Goal: Task Accomplishment & Management: Manage account settings

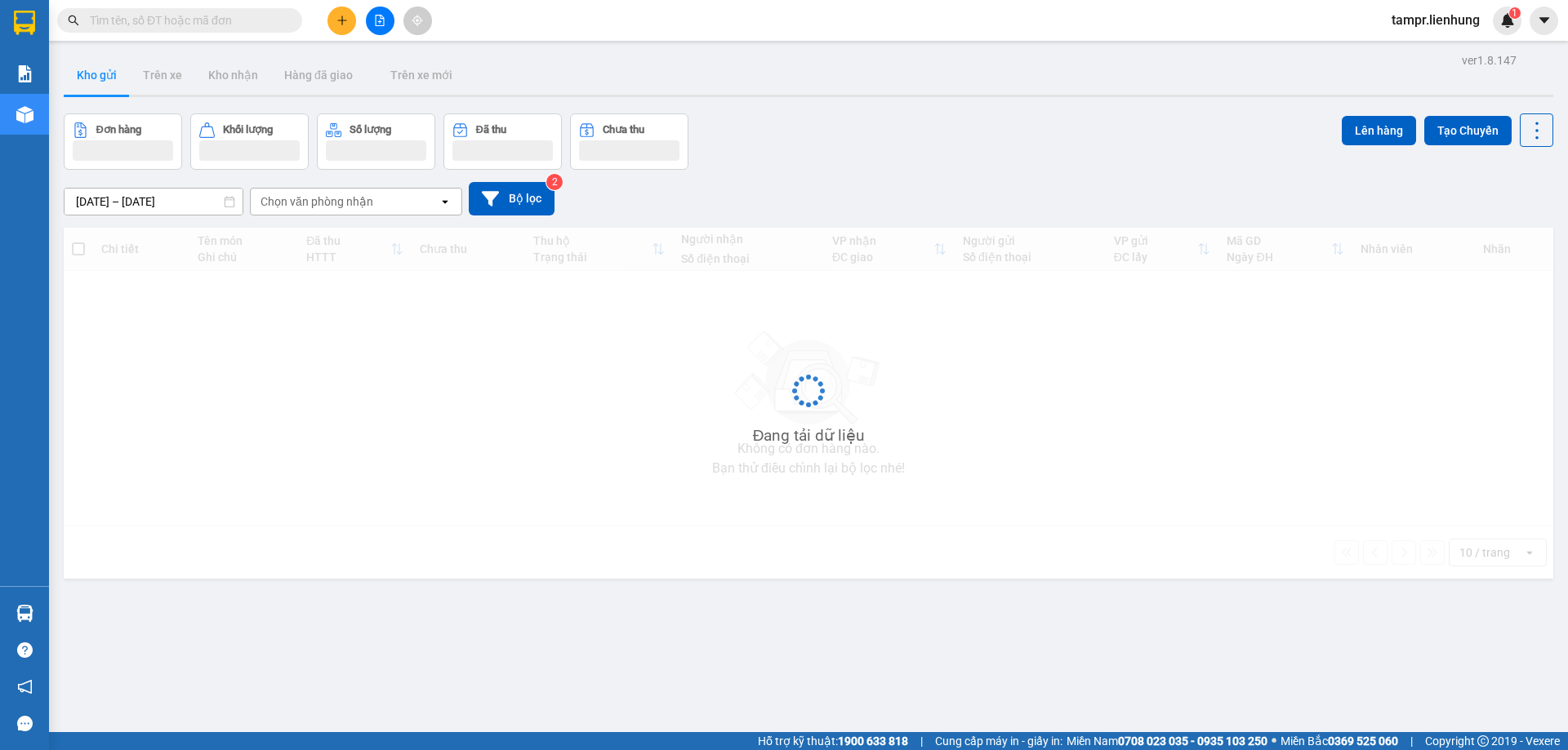
click at [1402, 18] on span "tampr.lienhung" at bounding box center [1436, 20] width 115 height 20
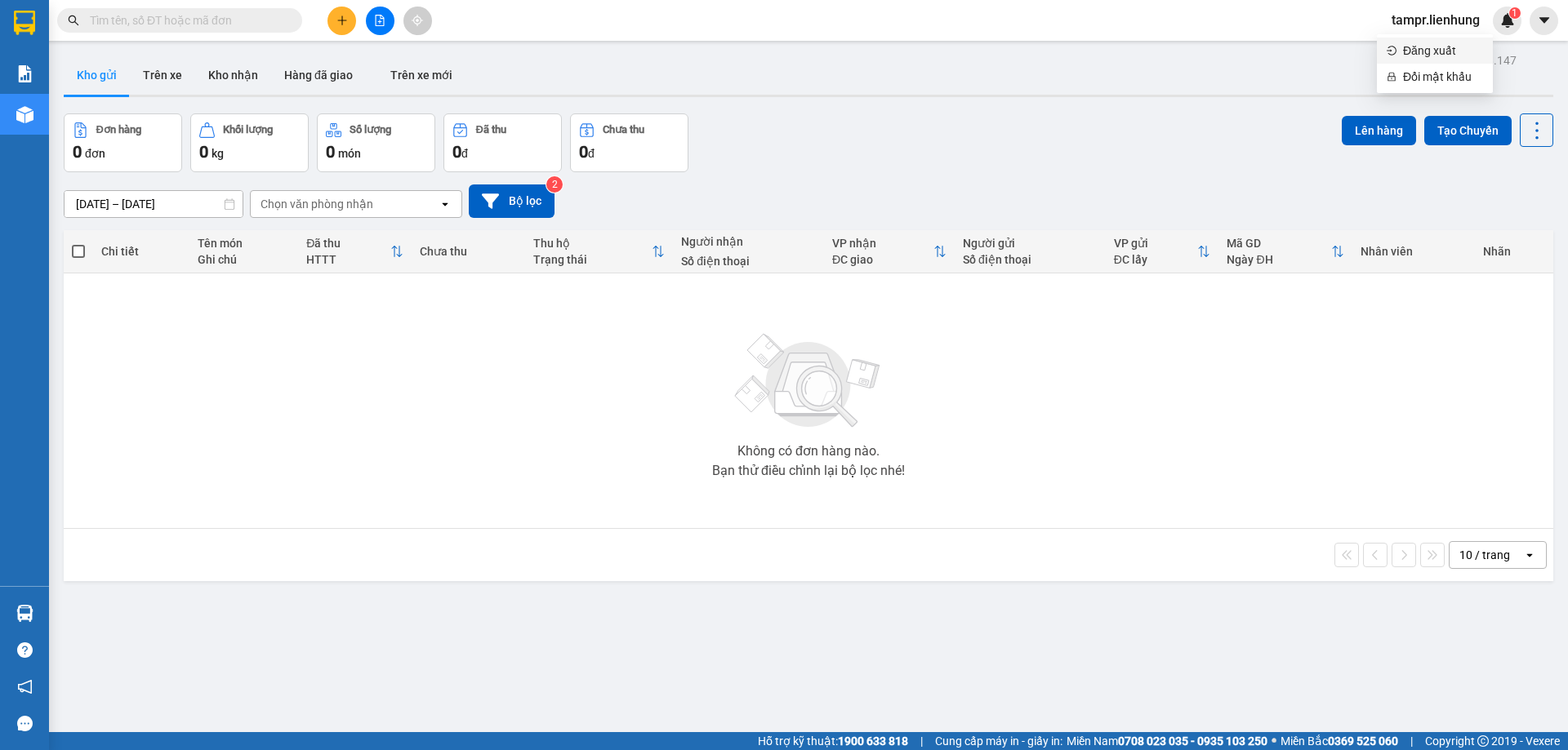
click at [1412, 50] on span "Đăng xuất" at bounding box center [1443, 51] width 80 height 18
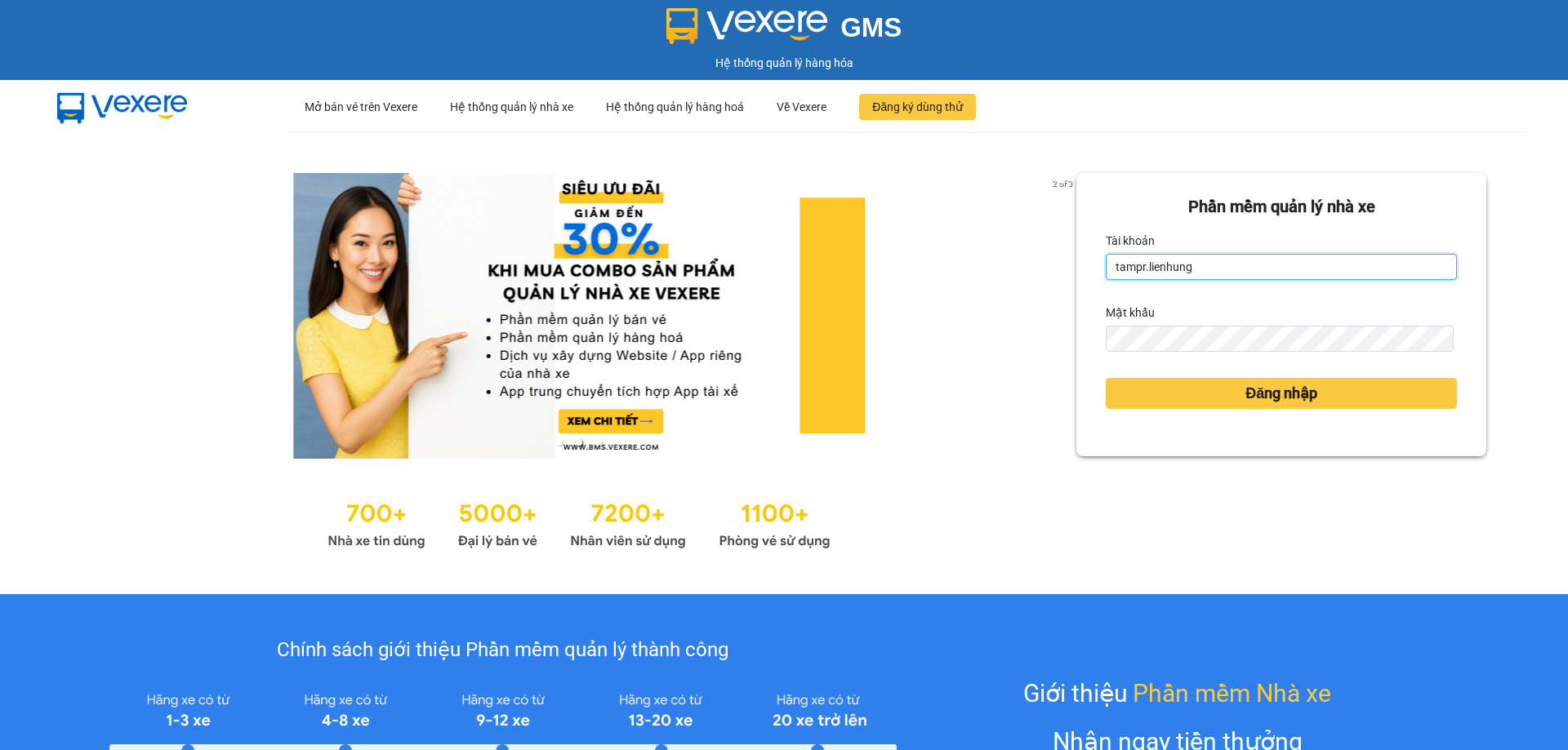
drag, startPoint x: 1197, startPoint y: 264, endPoint x: 996, endPoint y: 255, distance: 201.2
click at [1040, 269] on div "2 of 3 Phần mềm quản lý nhà xe Tài khoản tampr.lienhung Mật khẩu Đăng nhập" at bounding box center [784, 363] width 1568 height 462
type input "t"
type input "quynh.lienhung"
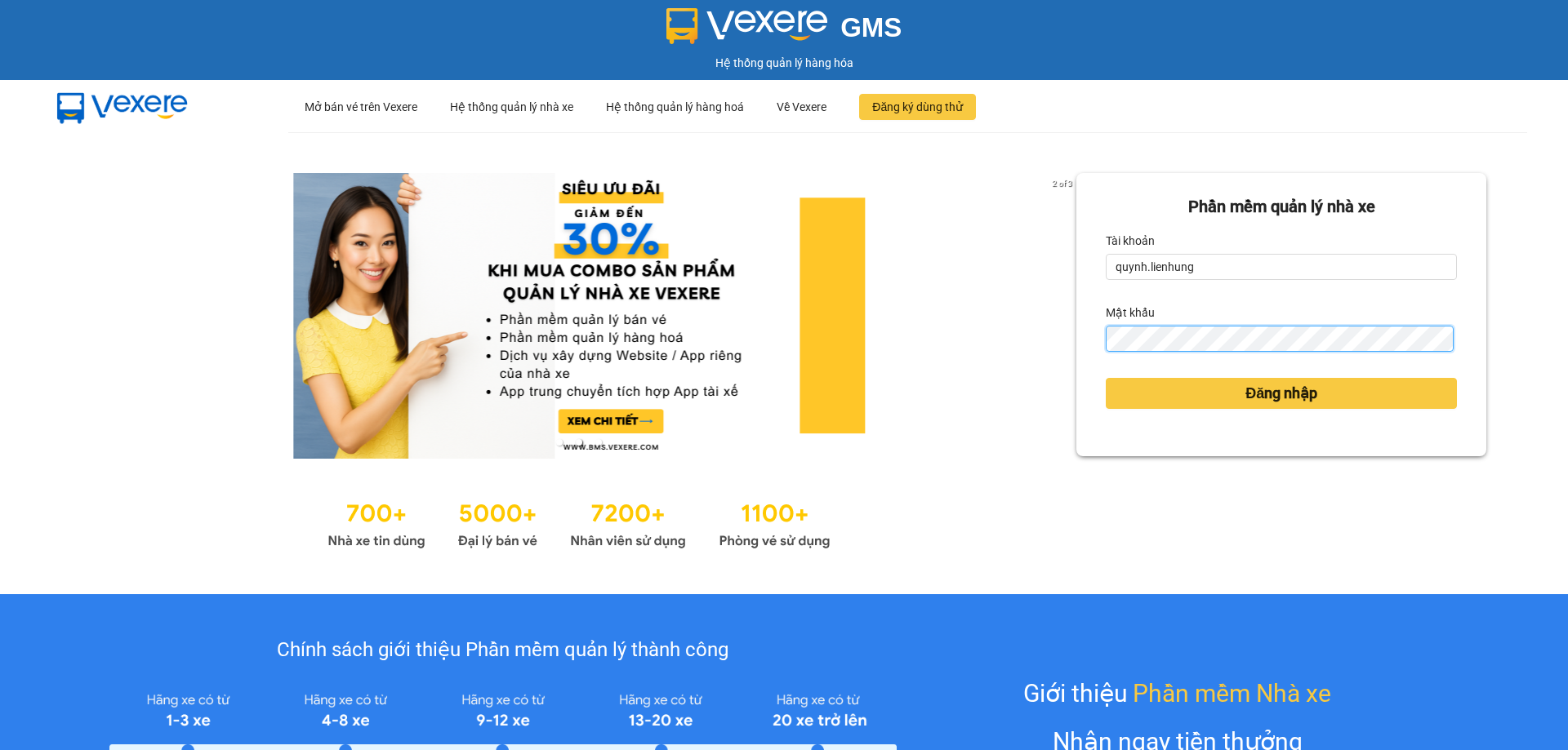
click at [1048, 355] on div "2 of 3 Phần mềm quản lý nhà xe Tài khoản quynh.lienhung Mật khẩu Đăng nhập" at bounding box center [784, 363] width 1568 height 462
click at [1106, 378] on button "Đăng nhập" at bounding box center [1281, 394] width 351 height 31
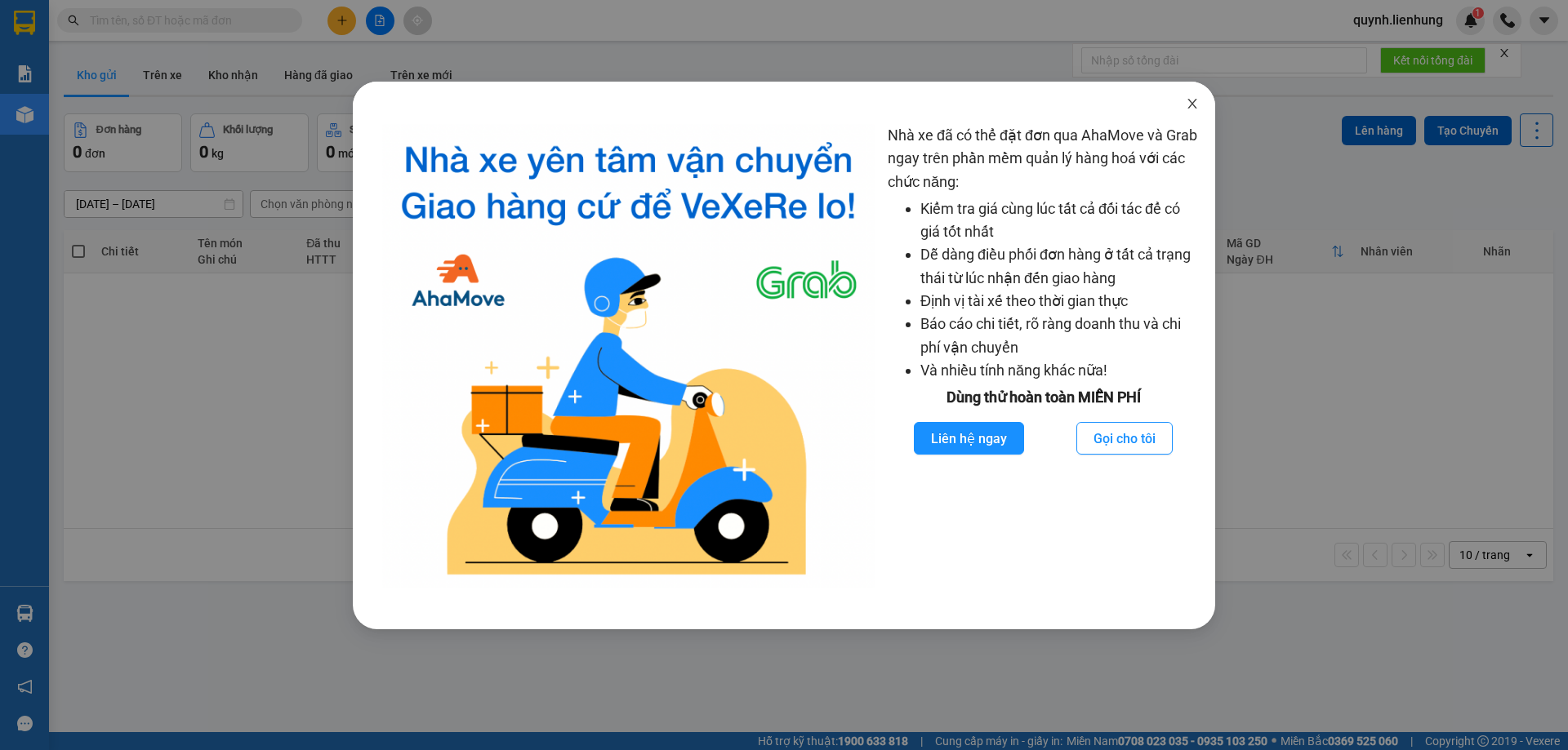
click at [1176, 109] on span "Close" at bounding box center [1192, 105] width 46 height 46
